Goal: Find specific page/section: Find specific page/section

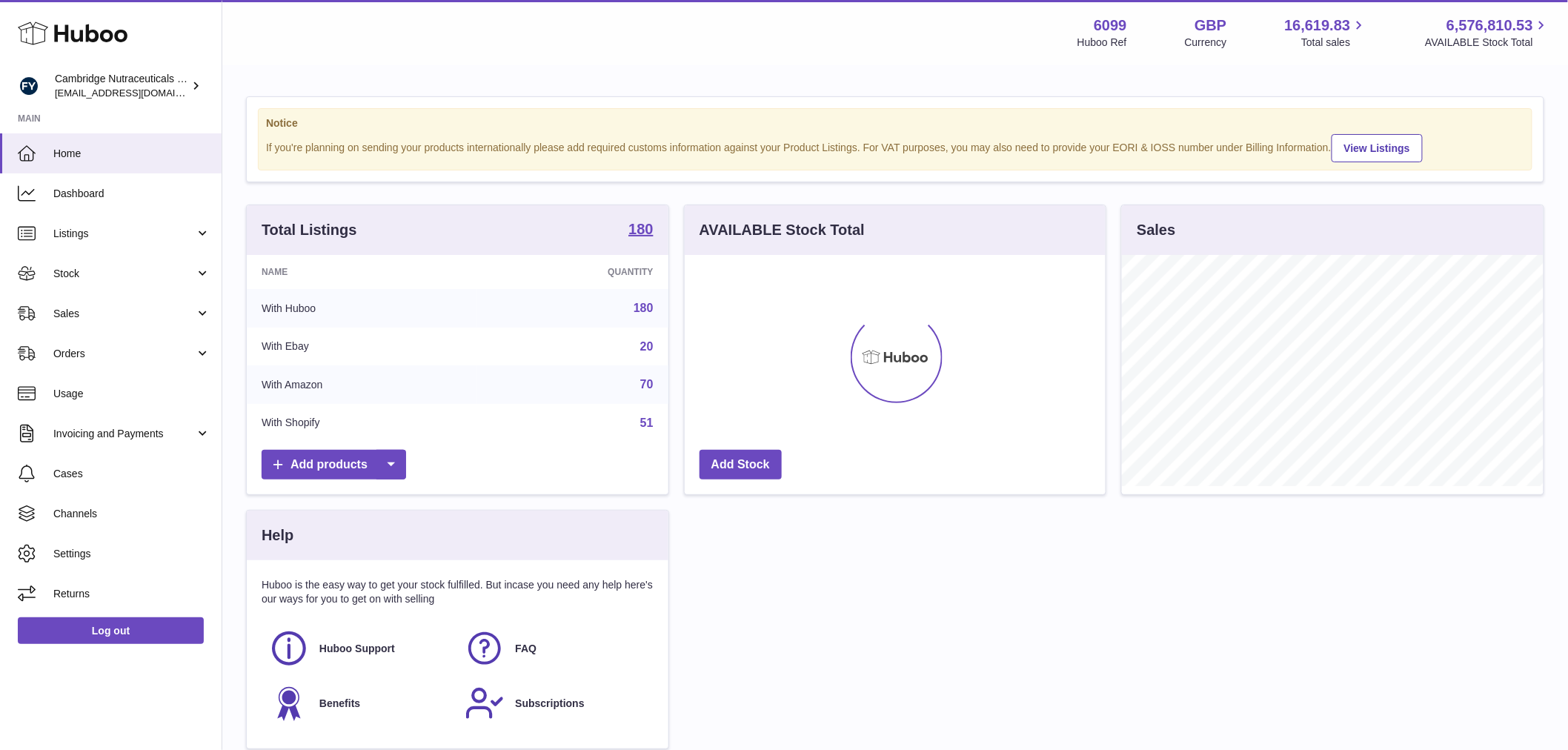
scroll to position [231, 421]
click at [94, 307] on span "Sales" at bounding box center [125, 314] width 142 height 14
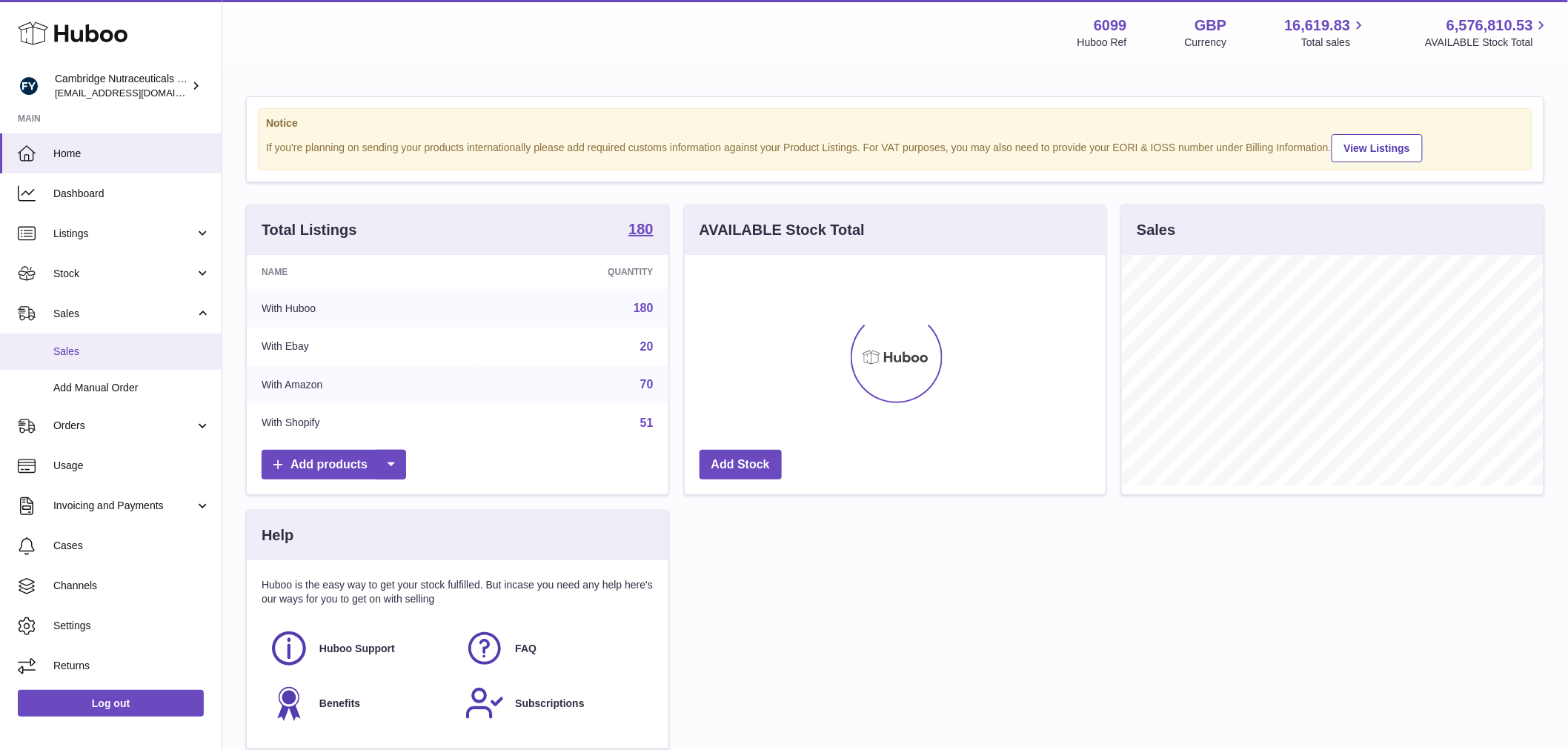
click at [78, 349] on span "Sales" at bounding box center [132, 351] width 157 height 14
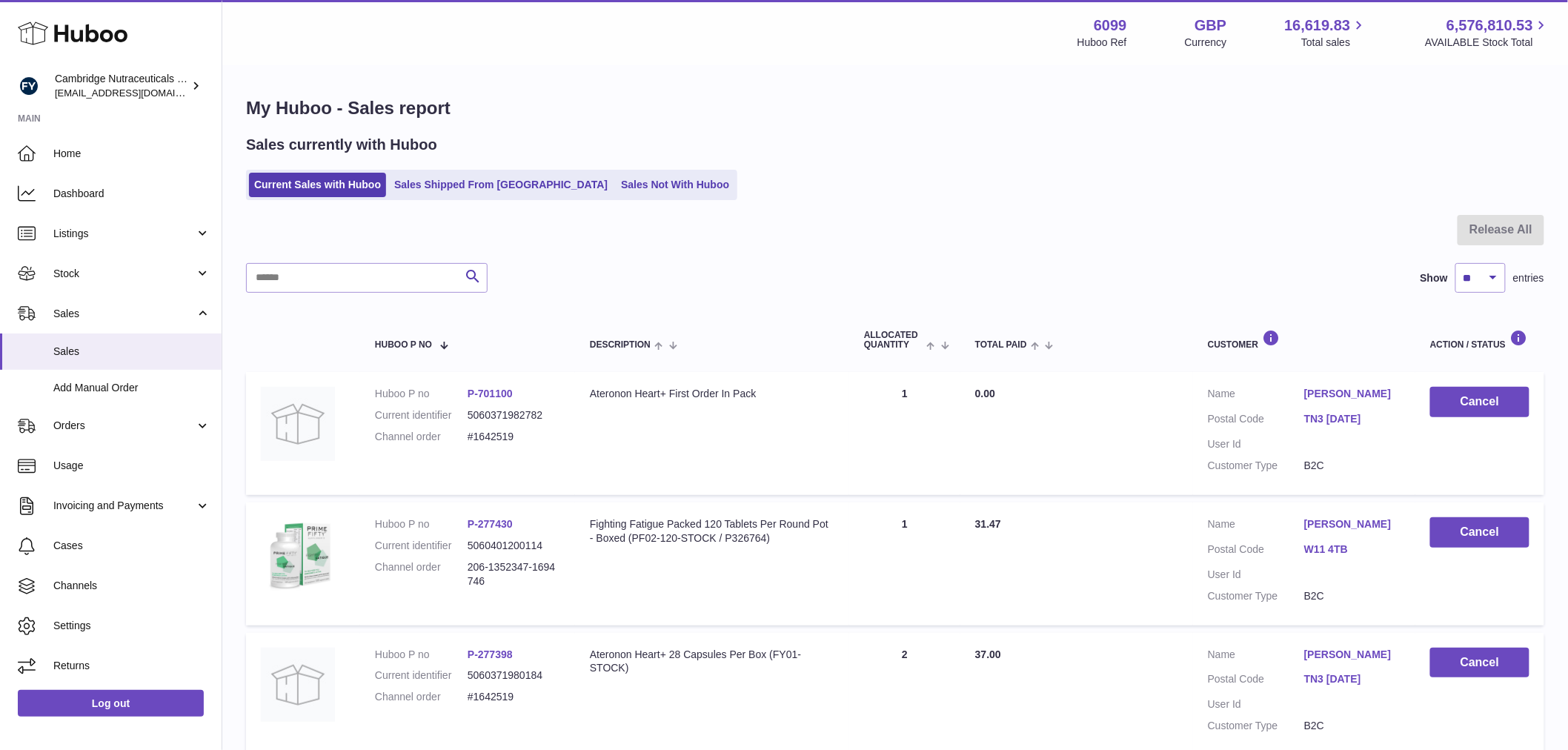
click at [613, 170] on ul "Current Sales with Huboo Sales Shipped From Huboo Sales Not With Huboo" at bounding box center [491, 184] width 491 height 30
click at [616, 178] on link "Sales Not With Huboo" at bounding box center [675, 185] width 119 height 24
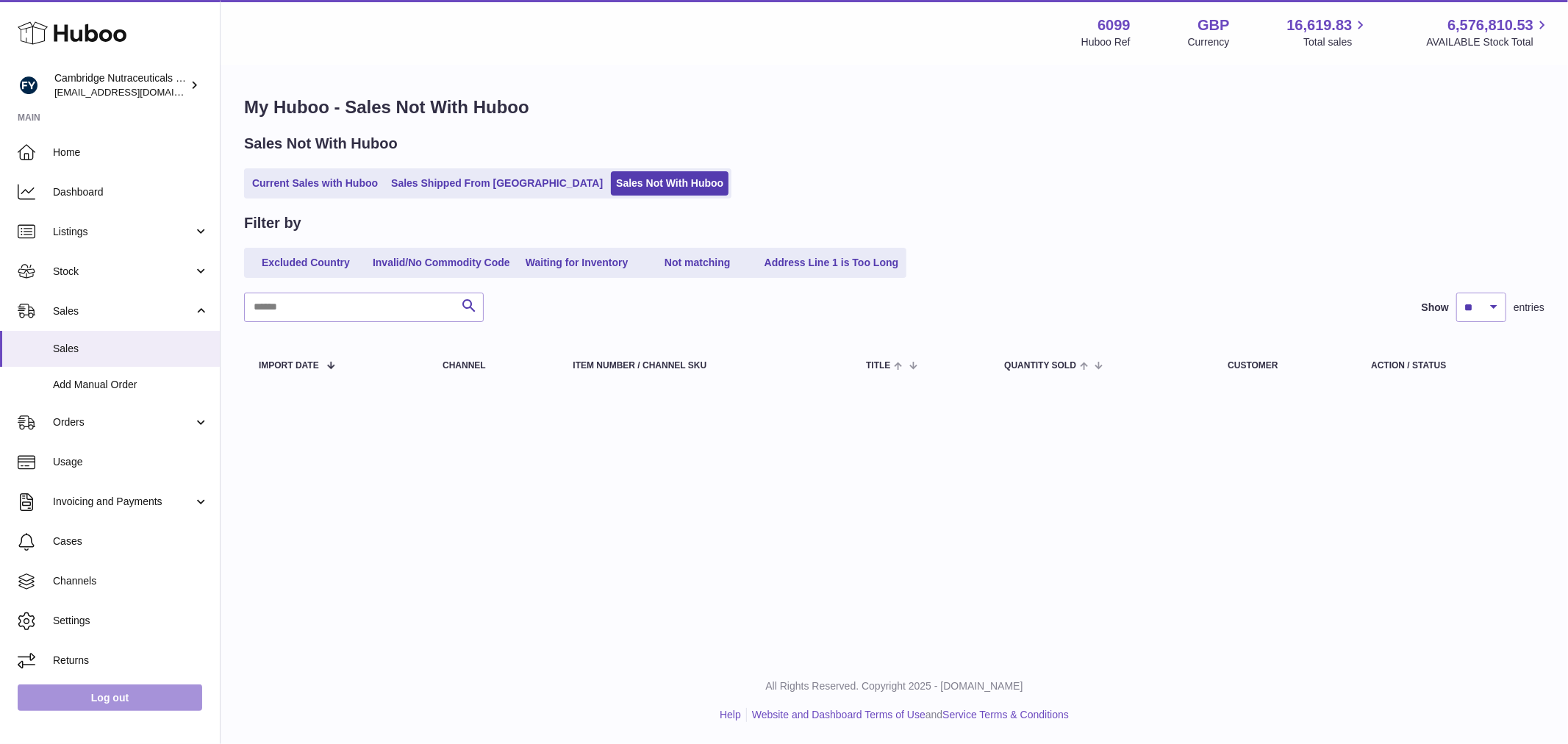
click at [66, 691] on link "Log out" at bounding box center [110, 697] width 184 height 27
